Goal: Task Accomplishment & Management: Use online tool/utility

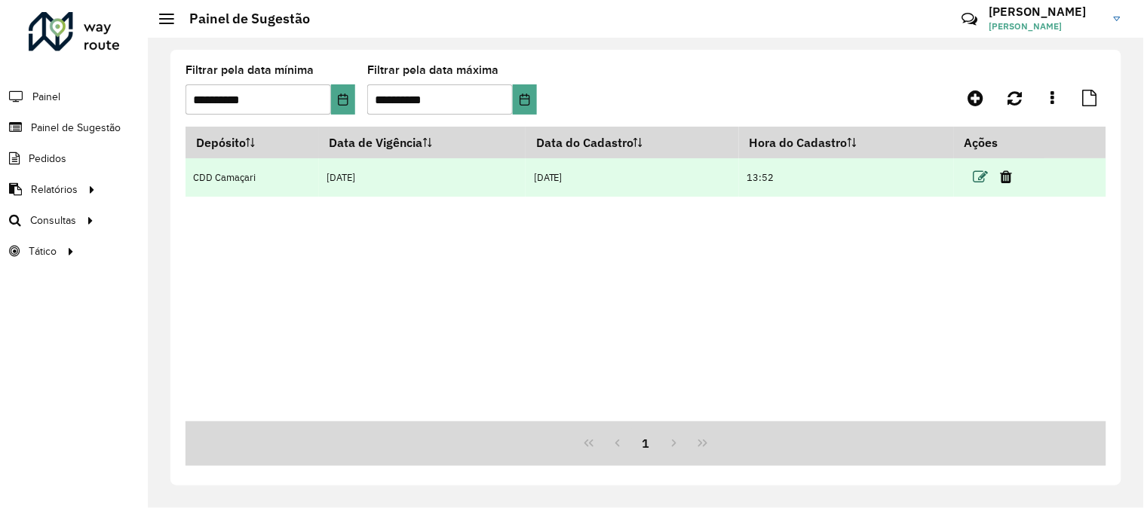
click at [984, 179] on icon at bounding box center [981, 177] width 15 height 15
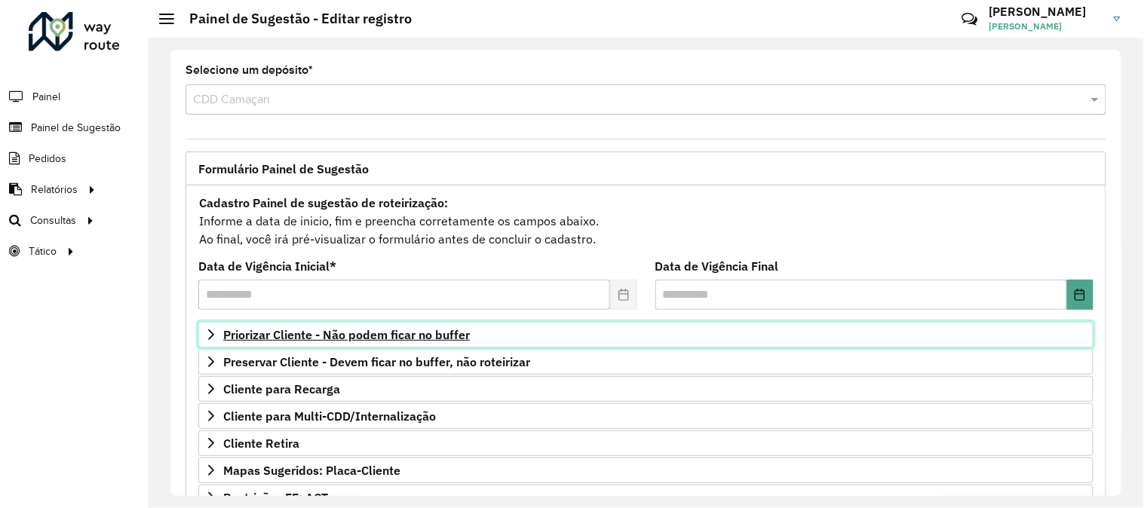
click at [428, 341] on span "Priorizar Cliente - Não podem ficar no buffer" at bounding box center [346, 335] width 247 height 12
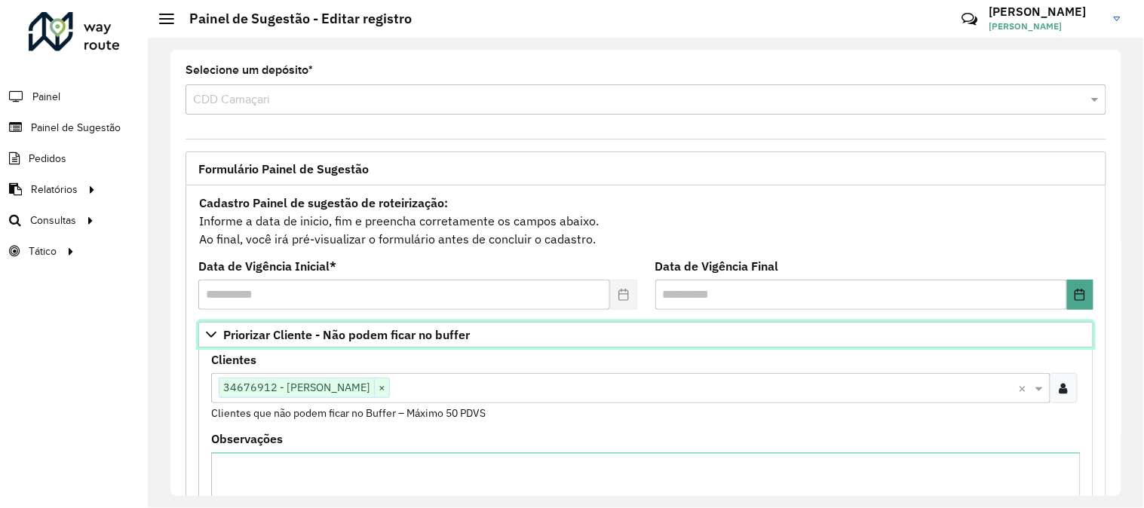
scroll to position [84, 0]
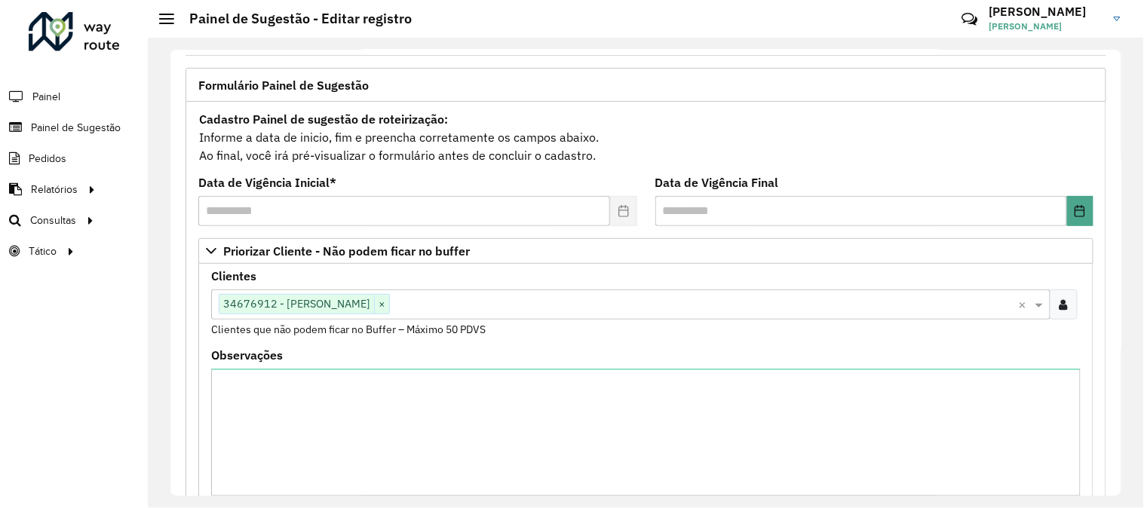
click at [515, 310] on input "text" at bounding box center [704, 305] width 629 height 18
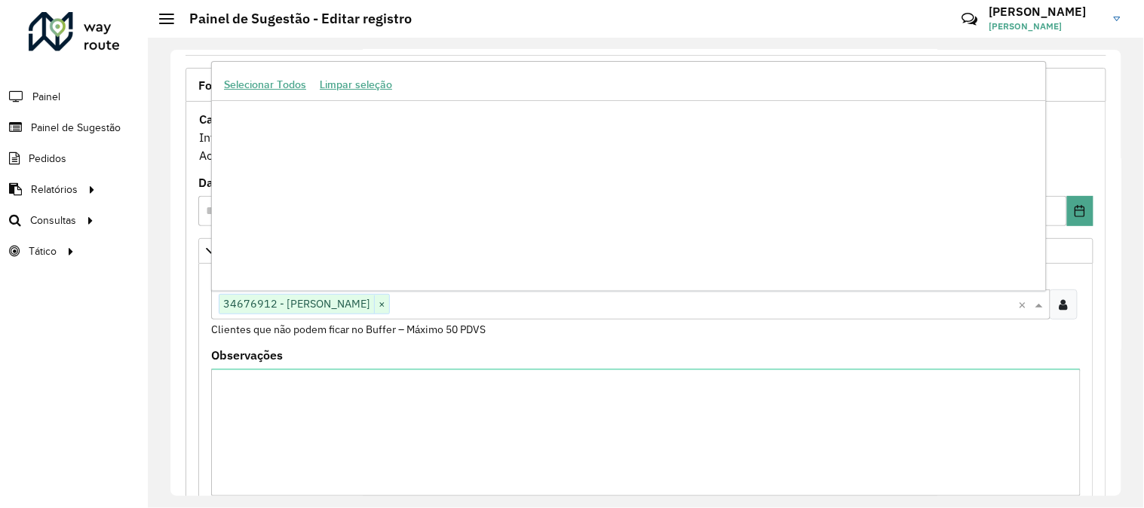
scroll to position [254758, 0]
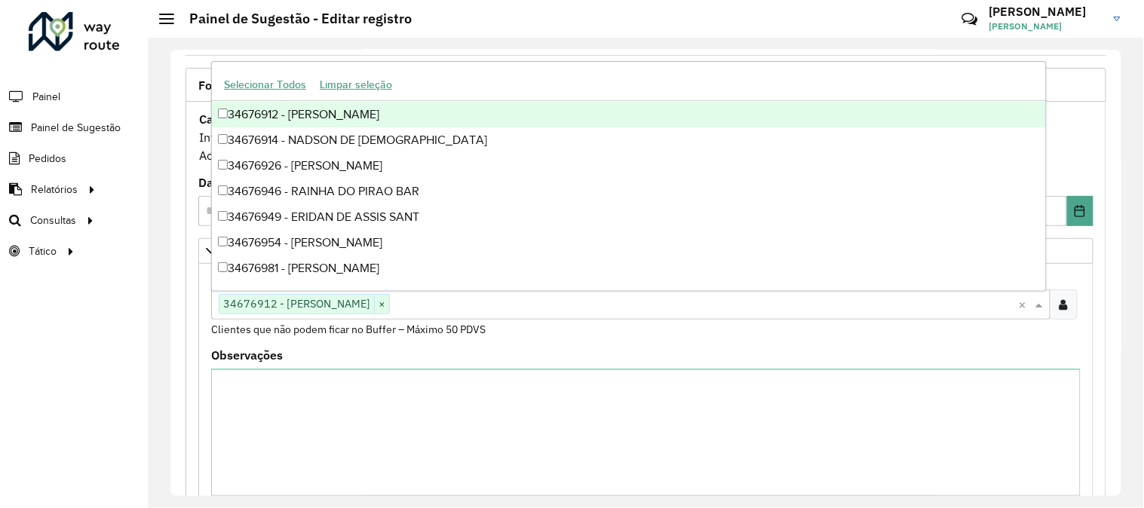
paste input "****"
type input "****"
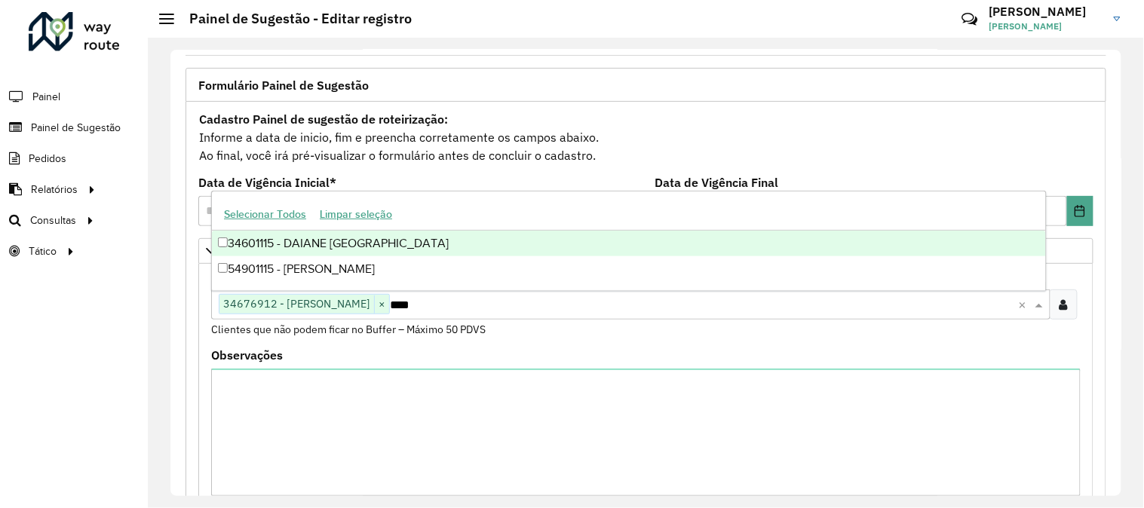
scroll to position [0, 0]
click at [259, 231] on div "34601115 - DAIANE [GEOGRAPHIC_DATA]" at bounding box center [629, 244] width 834 height 26
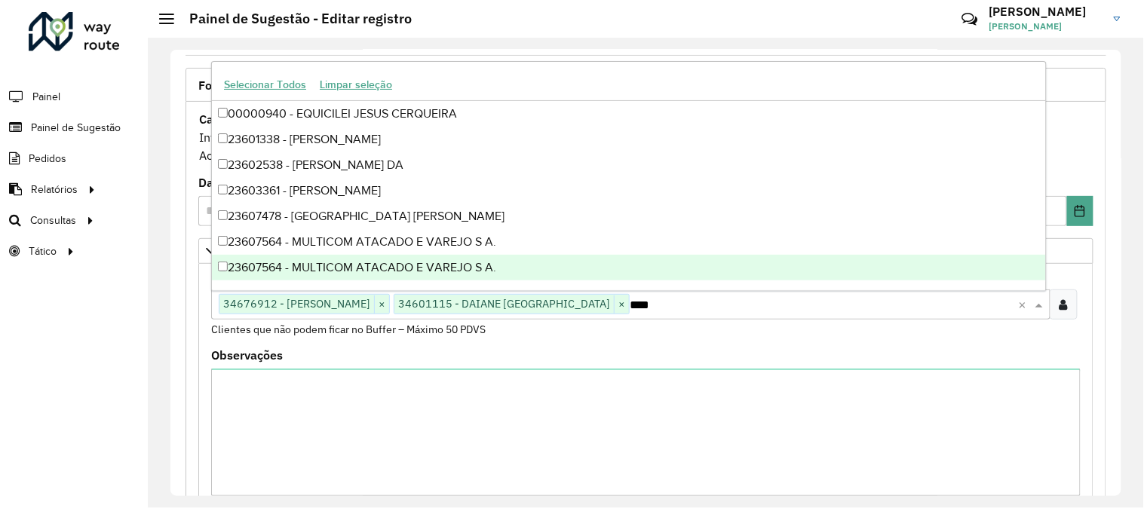
scroll to position [498, 0]
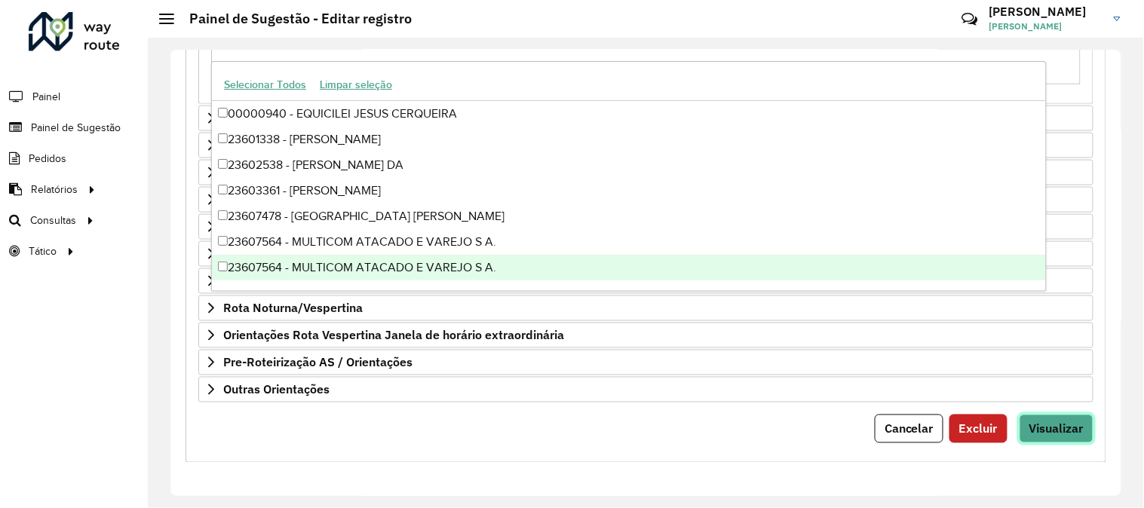
click at [1042, 427] on span "Visualizar" at bounding box center [1057, 429] width 54 height 15
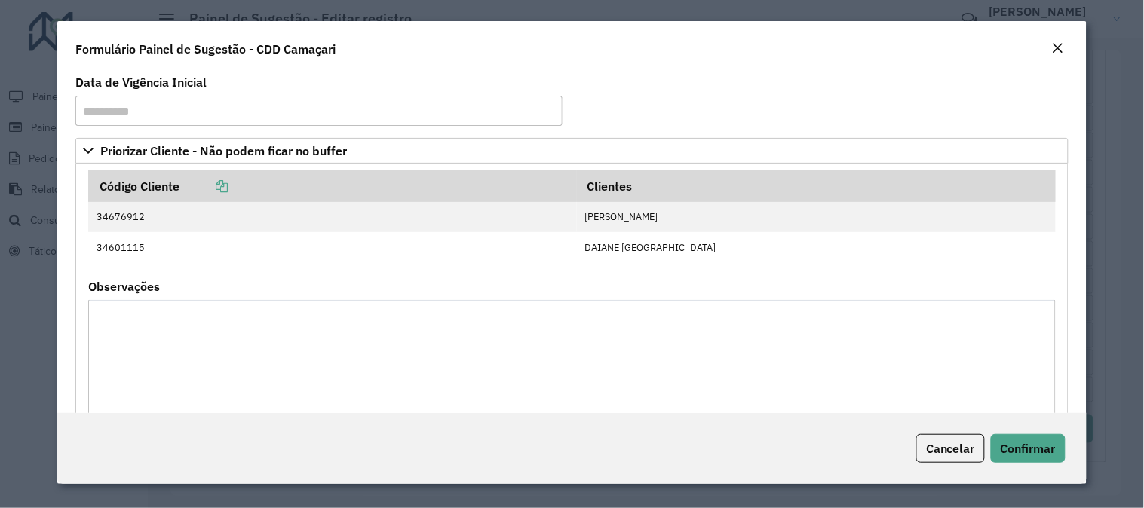
scroll to position [304, 0]
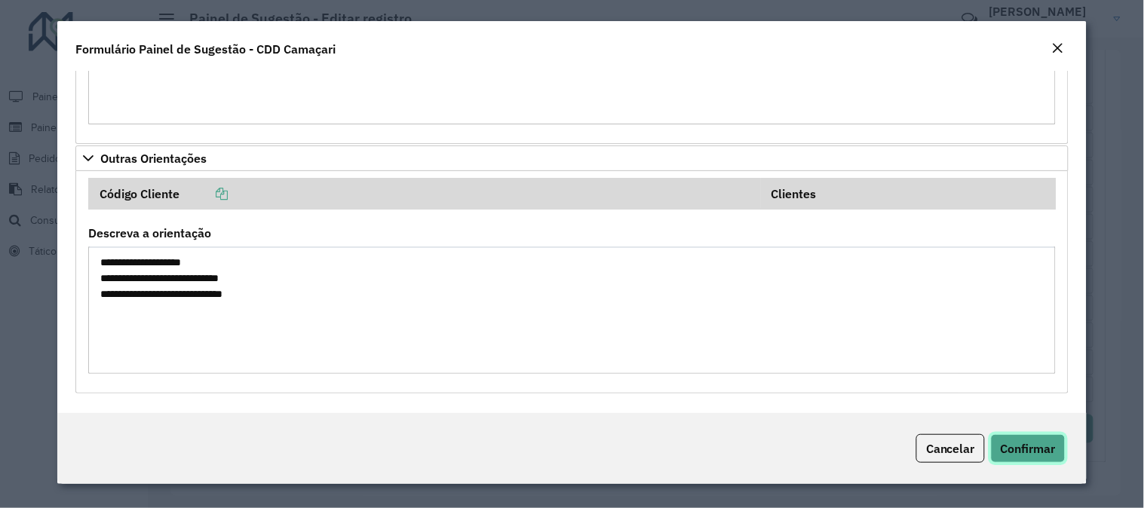
click at [1026, 446] on span "Confirmar" at bounding box center [1028, 448] width 55 height 15
